Goal: Task Accomplishment & Management: Use online tool/utility

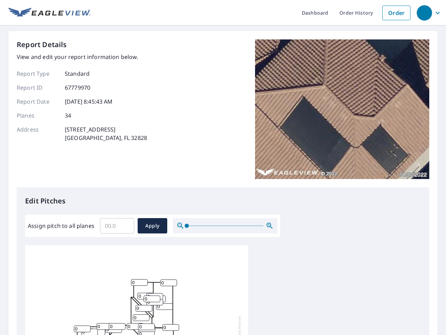
click at [223, 167] on div "Report Details View and edit your report information below. Report Type Standar…" at bounding box center [223, 113] width 413 height 148
click at [424, 13] on div "button" at bounding box center [424, 12] width 15 height 15
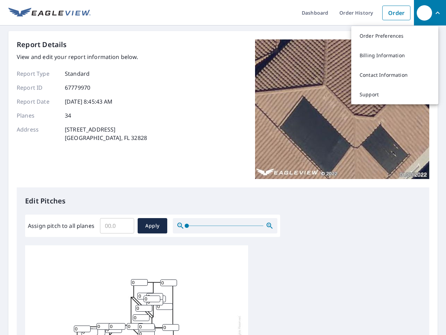
click at [117, 226] on input "Assign pitch to all planes" at bounding box center [117, 226] width 34 height 20
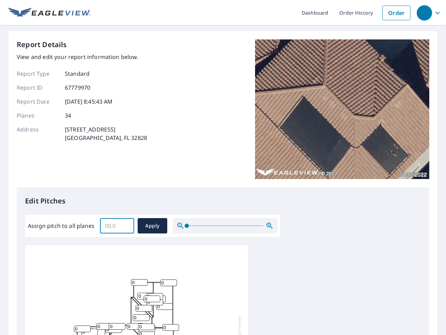
click at [152, 226] on span "Apply" at bounding box center [152, 225] width 18 height 9
click at [270, 226] on icon "button" at bounding box center [270, 225] width 8 height 8
